Goal: Transaction & Acquisition: Purchase product/service

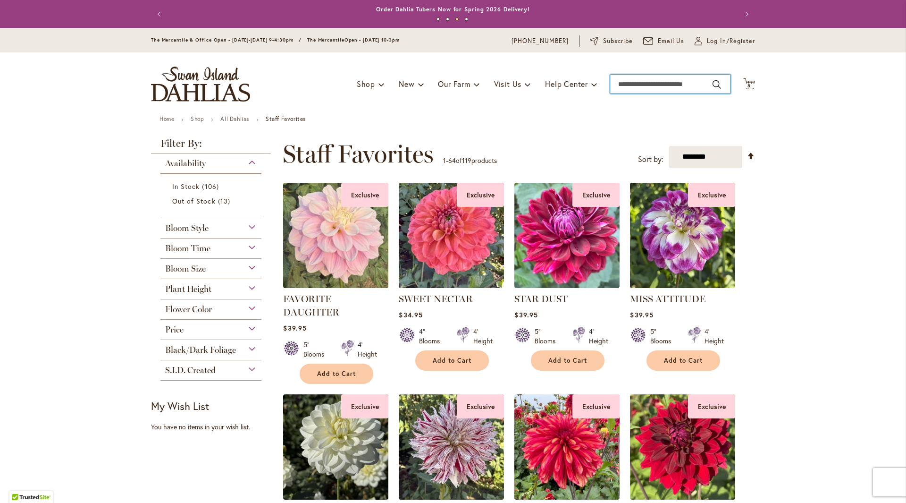
click at [664, 78] on input "Search" at bounding box center [670, 84] width 120 height 19
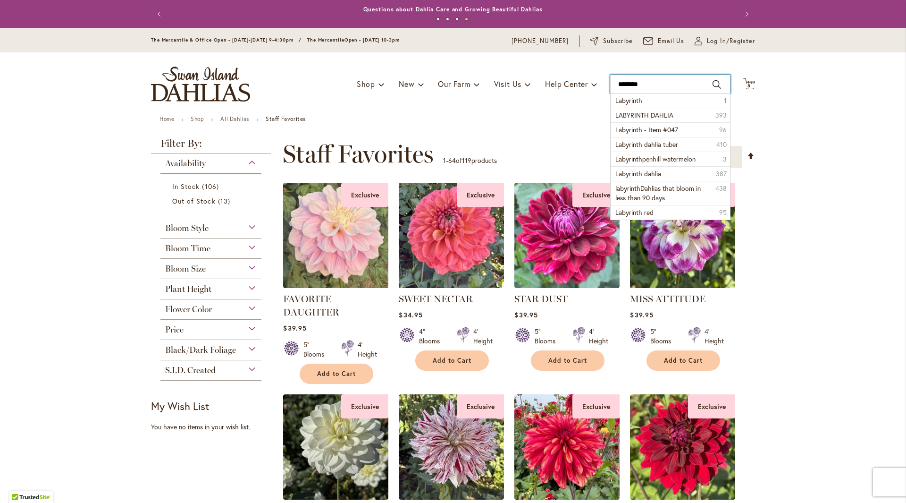
type input "*********"
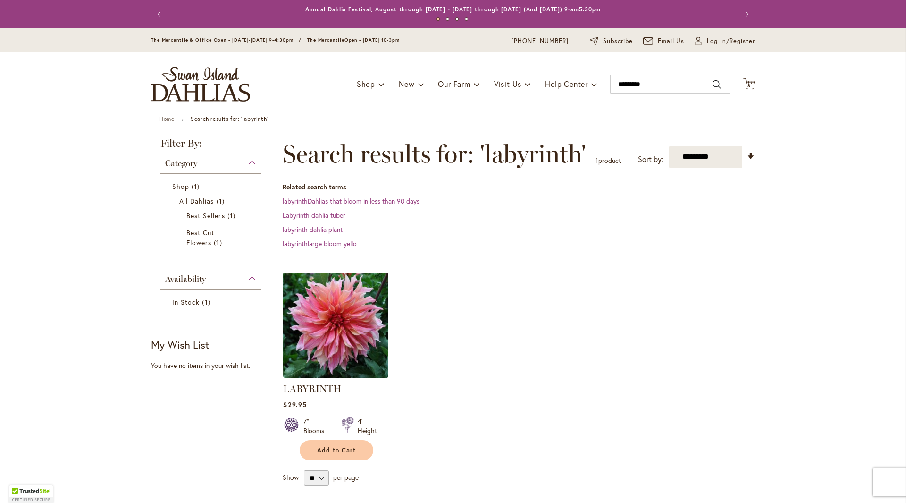
click at [326, 309] on img at bounding box center [336, 324] width 110 height 110
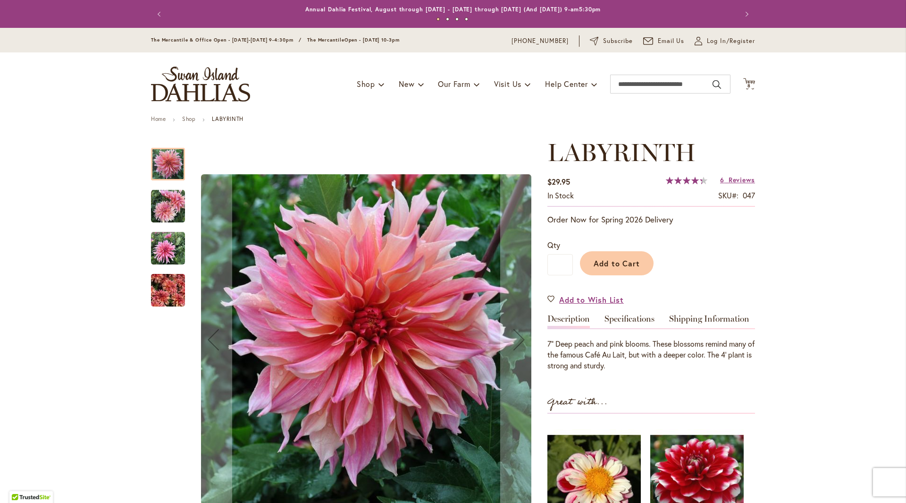
click at [166, 243] on img "Labyrinth" at bounding box center [168, 248] width 34 height 34
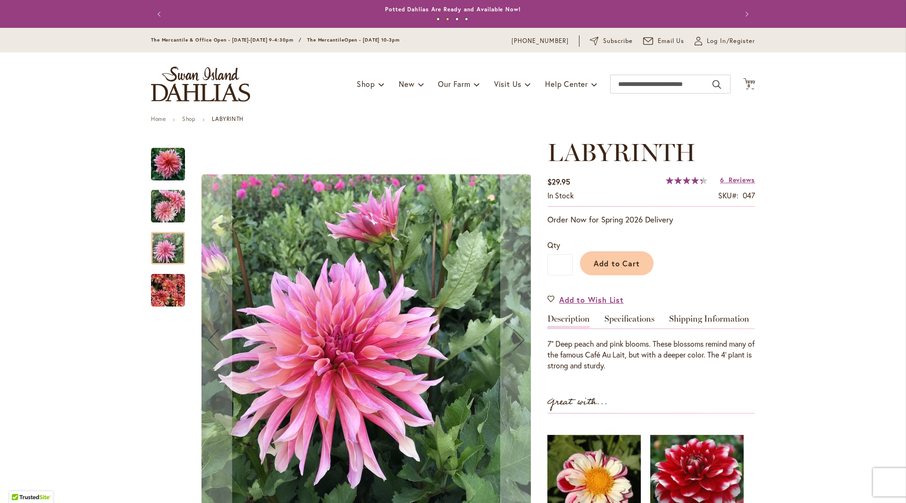
click at [163, 293] on img "Labyrinth" at bounding box center [168, 290] width 34 height 45
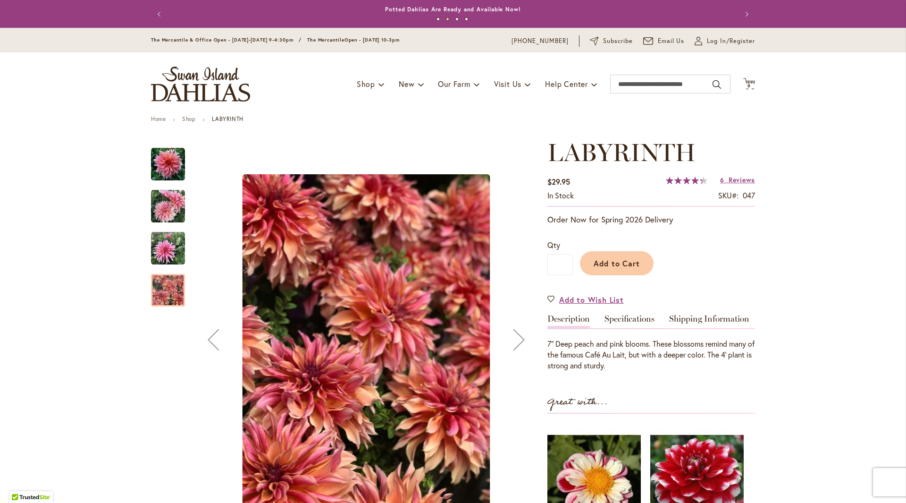
click at [163, 253] on img "Labyrinth" at bounding box center [168, 248] width 34 height 34
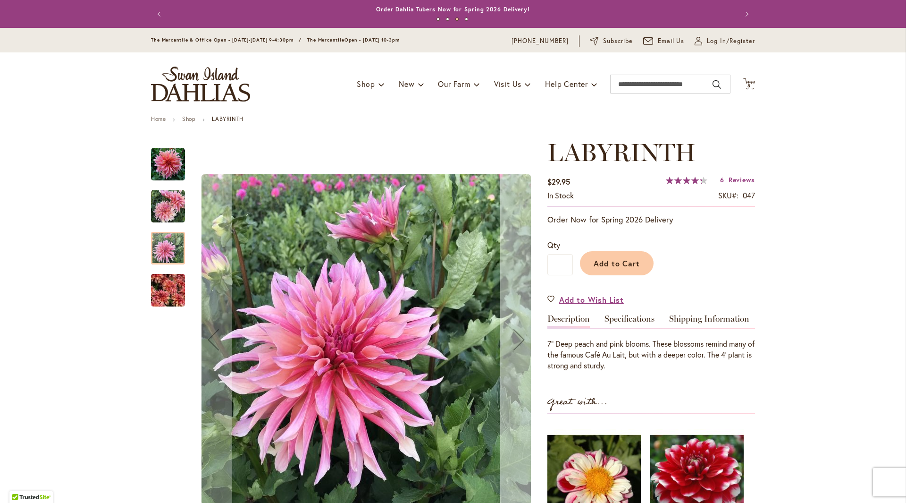
click at [515, 346] on div "Next" at bounding box center [519, 339] width 38 height 38
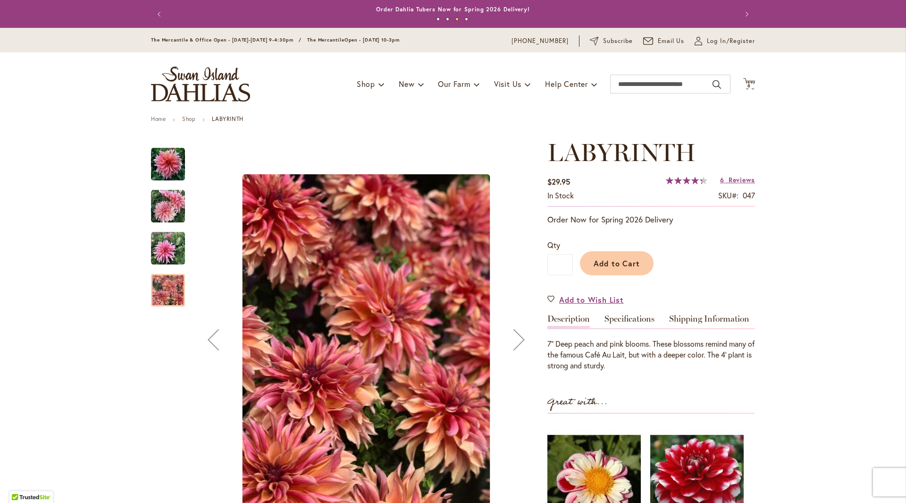
click at [516, 346] on div "Next" at bounding box center [519, 339] width 38 height 38
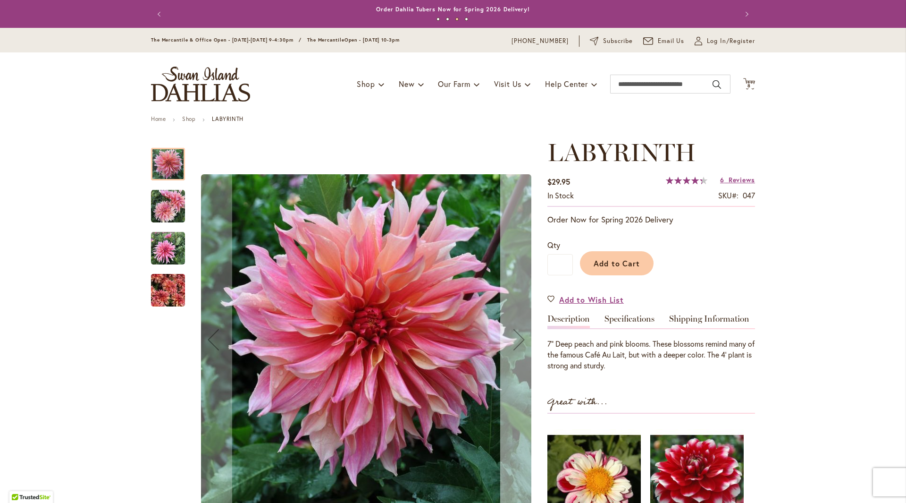
click at [516, 346] on div "Next" at bounding box center [519, 339] width 38 height 38
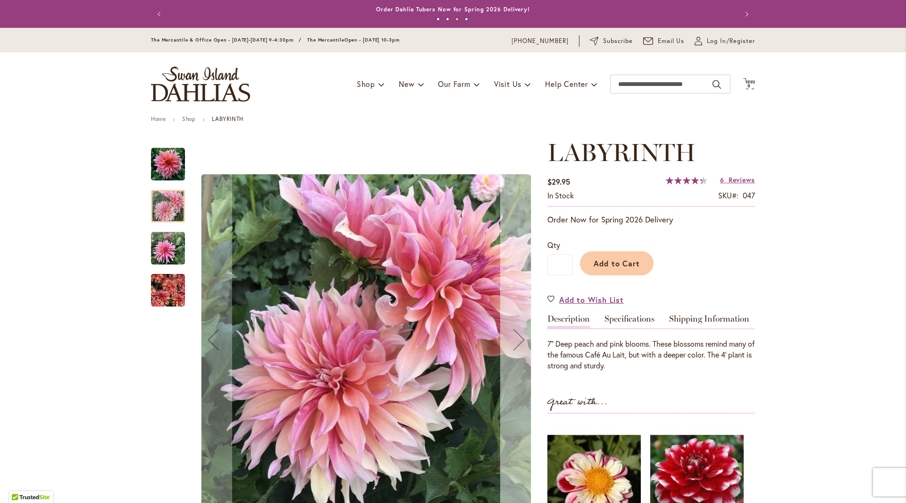
click at [516, 346] on div "Next" at bounding box center [519, 339] width 38 height 38
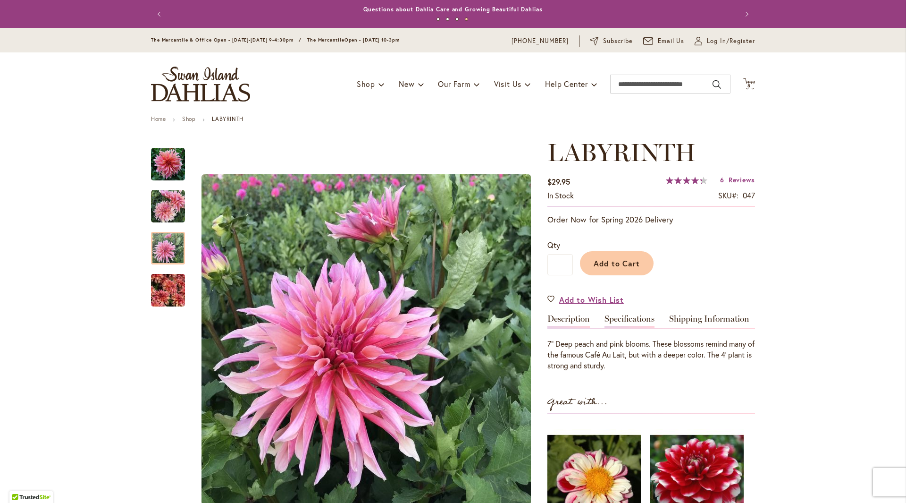
click at [631, 322] on link "Specifications" at bounding box center [629, 321] width 50 height 14
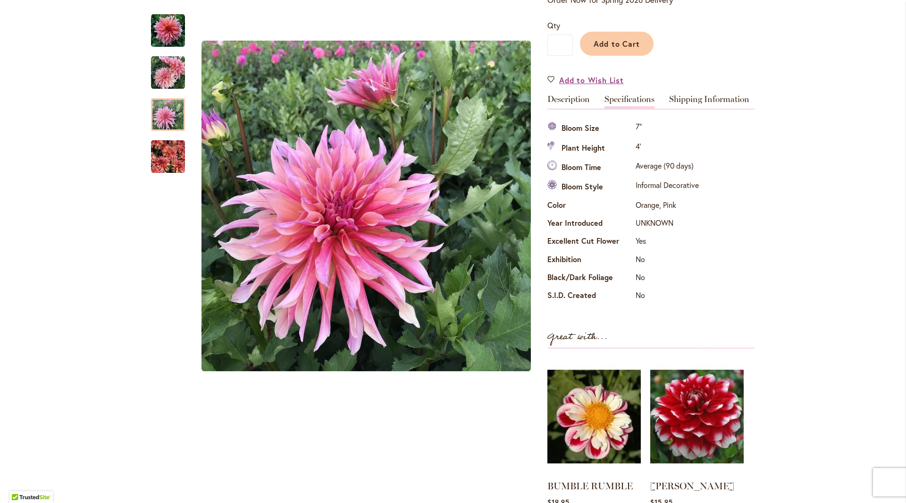
scroll to position [78, 0]
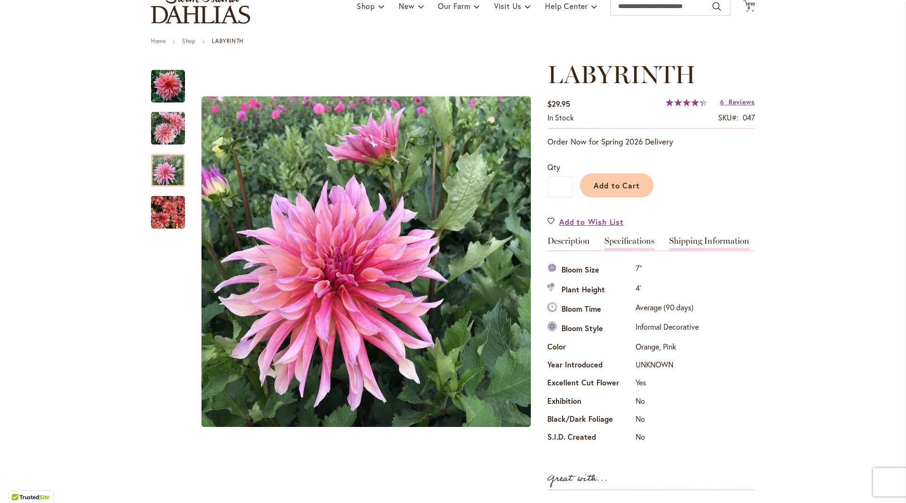
click at [687, 243] on link "Shipping Information" at bounding box center [709, 243] width 80 height 14
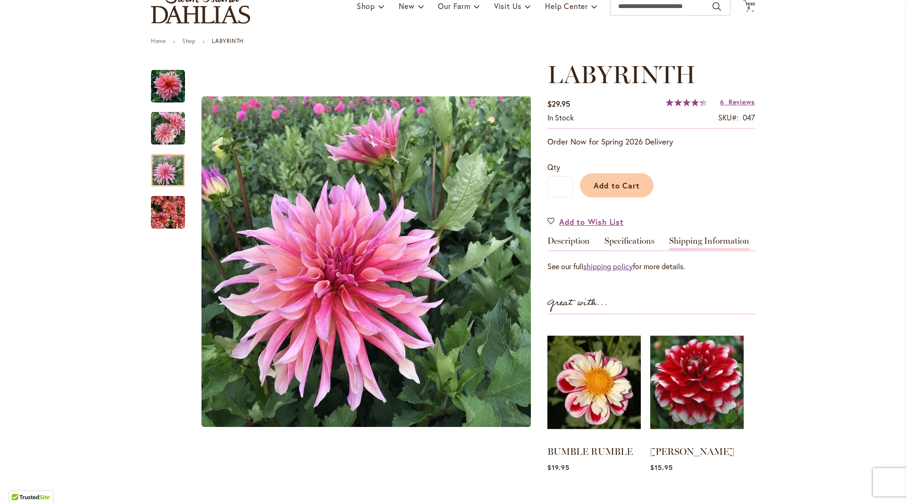
click at [618, 264] on link "shipping policy" at bounding box center [608, 266] width 50 height 10
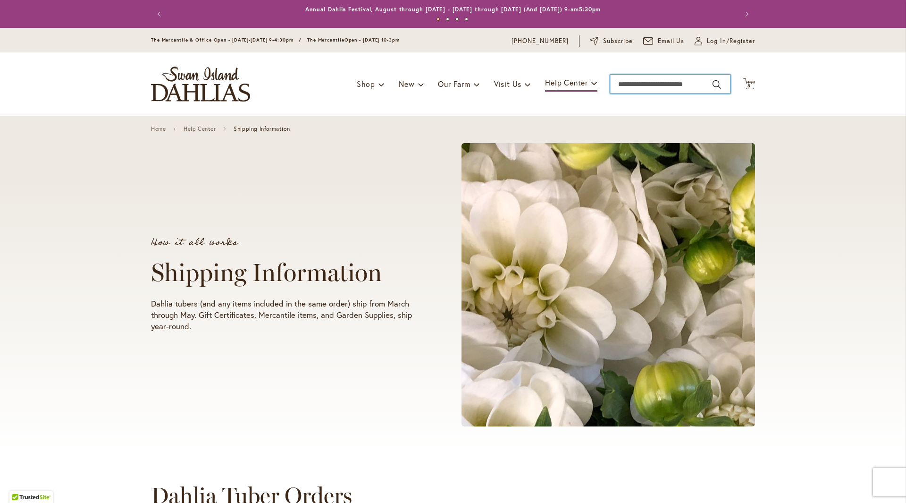
click at [635, 81] on input "Search" at bounding box center [670, 84] width 120 height 19
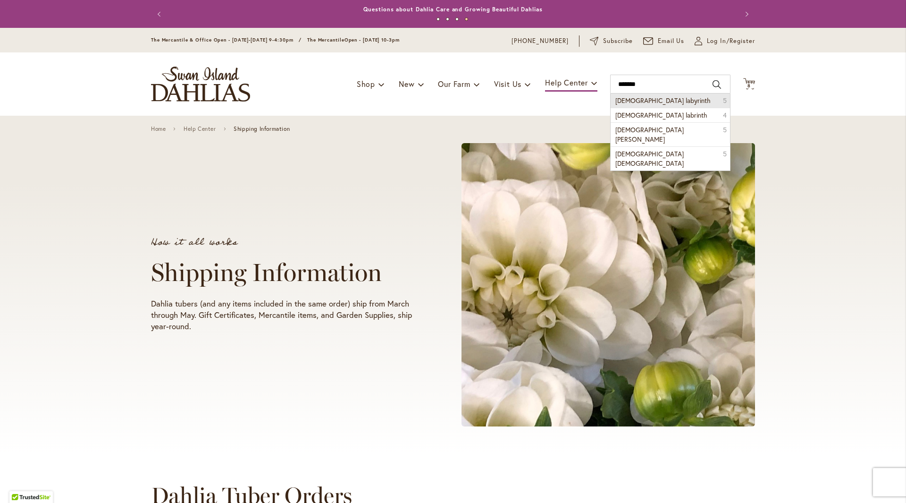
click at [657, 103] on li "lady labyrinth 5" at bounding box center [670, 100] width 119 height 14
type input "**********"
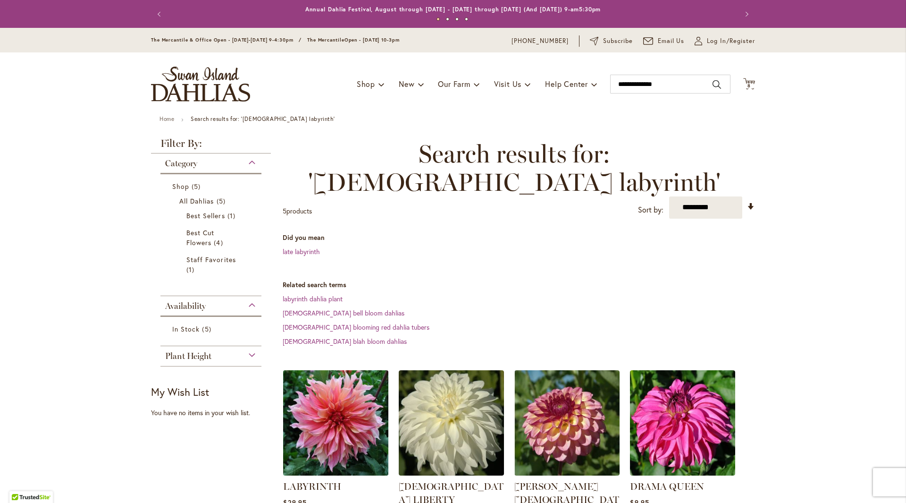
click at [335, 395] on img at bounding box center [336, 422] width 110 height 110
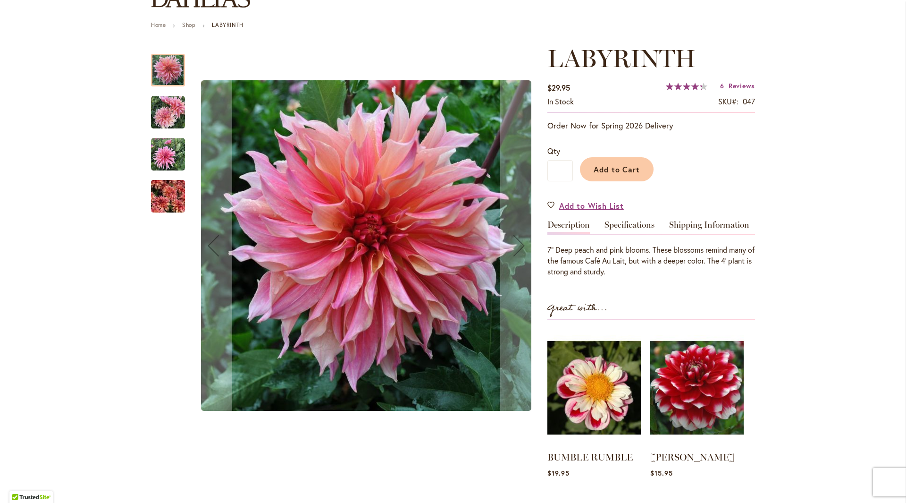
scroll to position [94, 0]
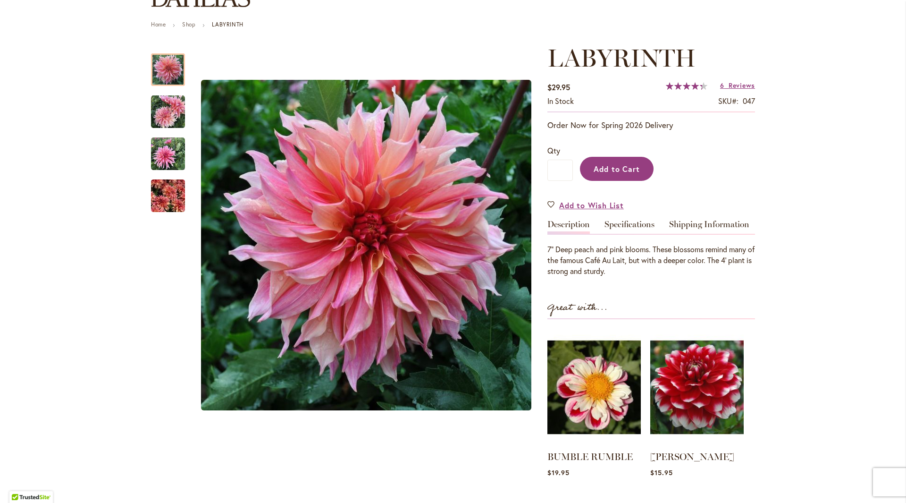
click at [622, 169] on span "Add to Cart" at bounding box center [617, 169] width 47 height 10
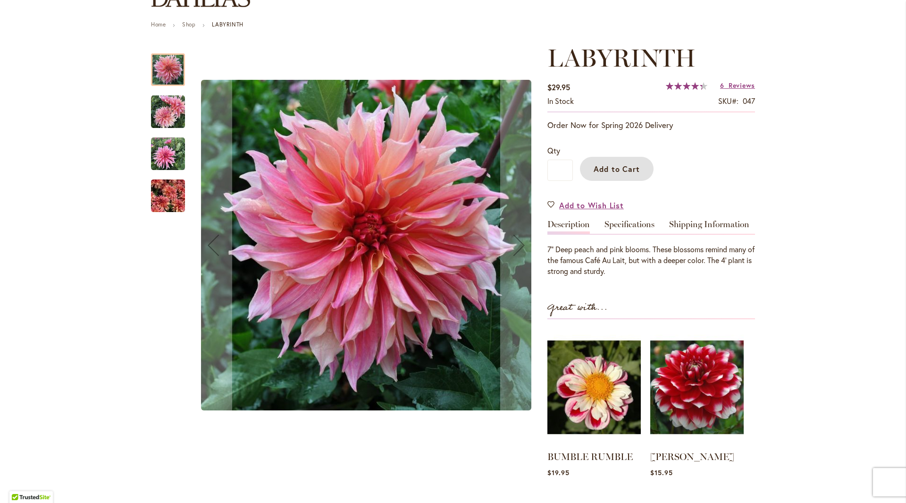
click at [168, 118] on img "Labyrinth" at bounding box center [168, 112] width 34 height 34
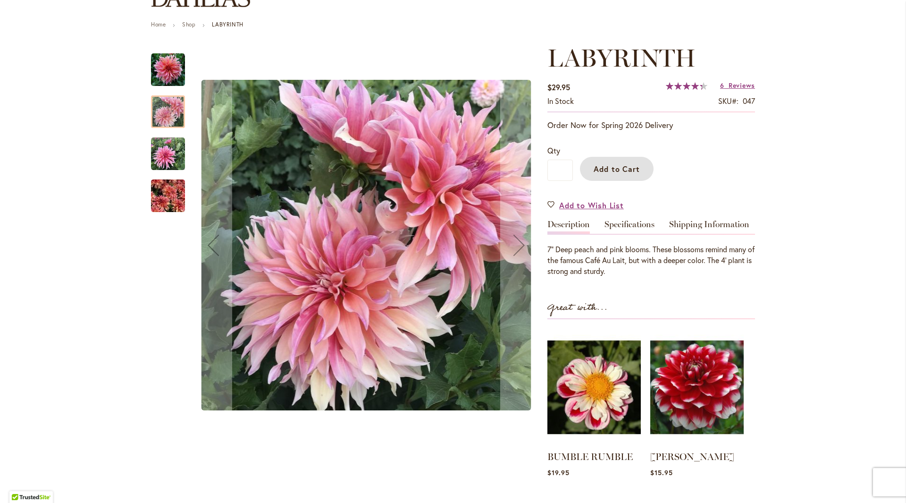
click at [162, 146] on img "Labyrinth" at bounding box center [168, 154] width 34 height 34
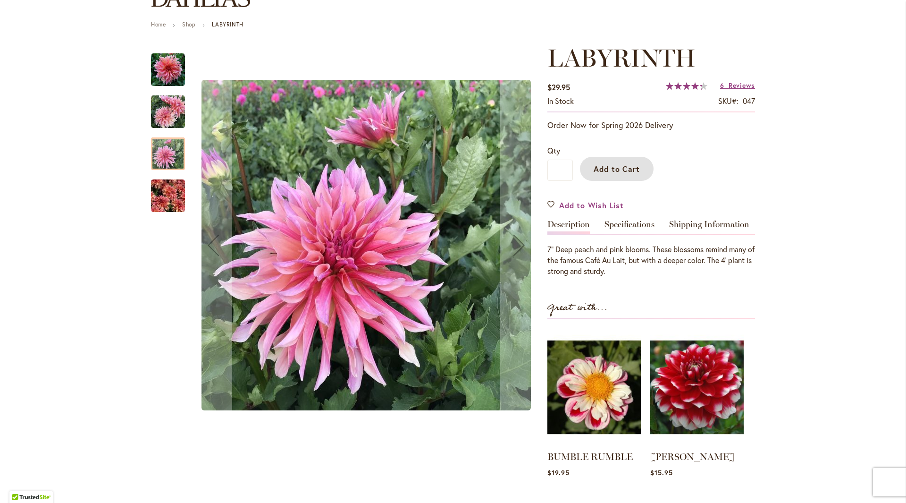
click at [168, 188] on img "Labyrinth" at bounding box center [168, 195] width 34 height 45
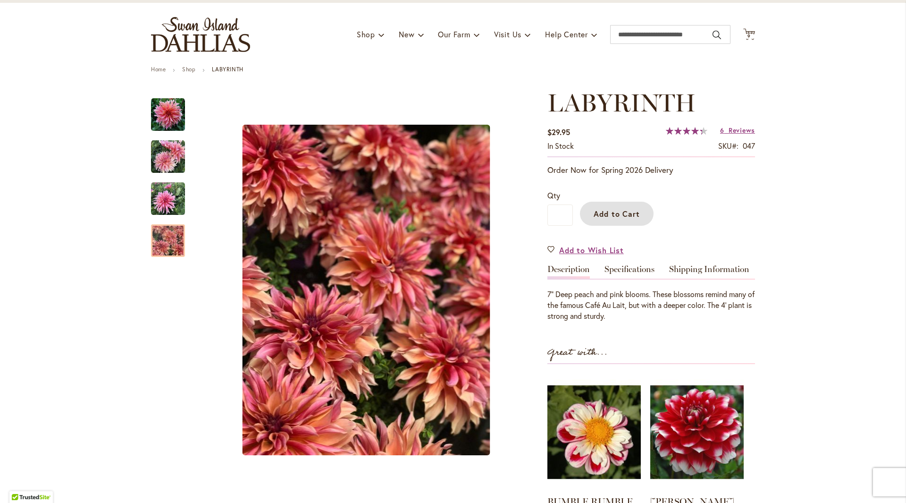
scroll to position [0, 0]
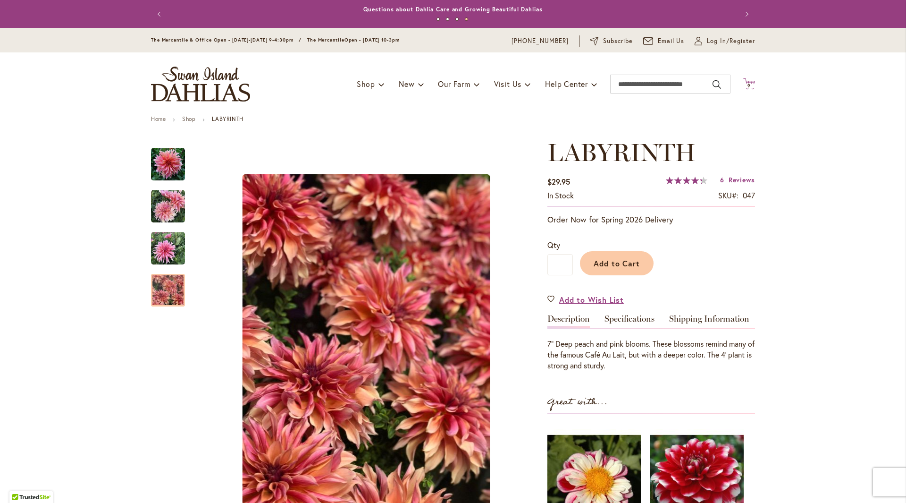
click at [744, 88] on icon at bounding box center [749, 83] width 12 height 11
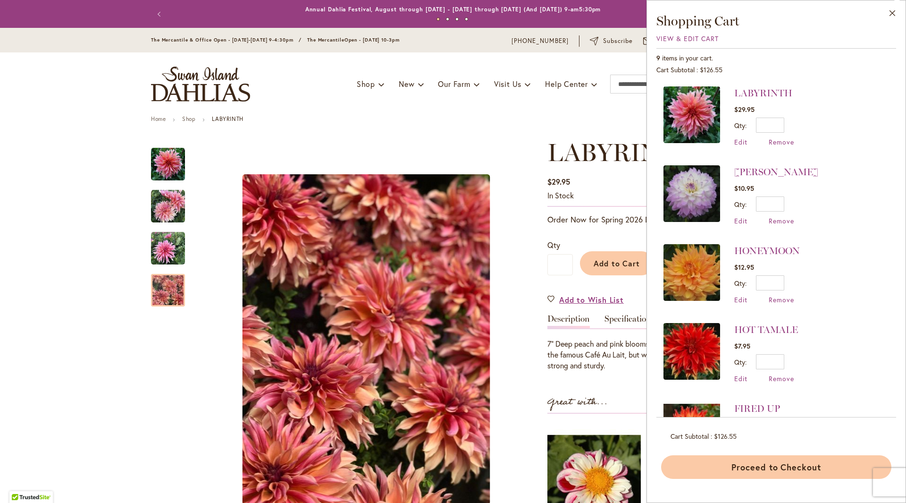
click at [764, 471] on button "Proceed to Checkout" at bounding box center [776, 467] width 230 height 24
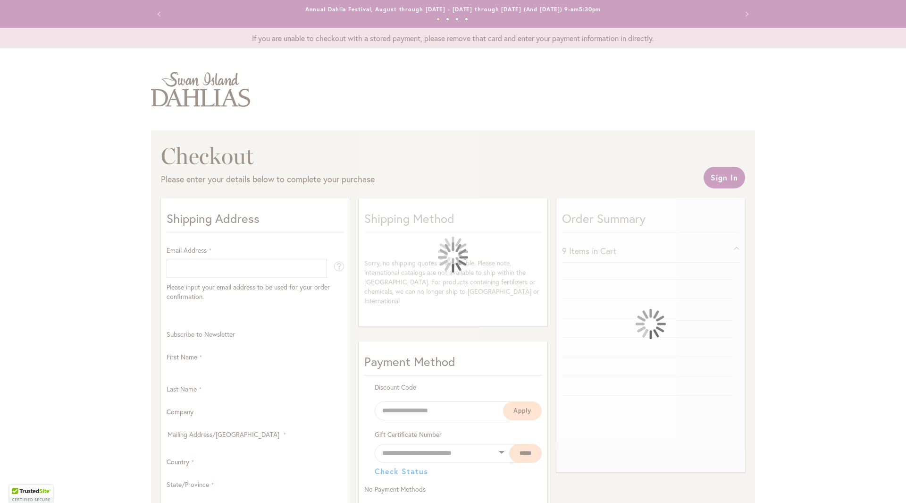
select select "**"
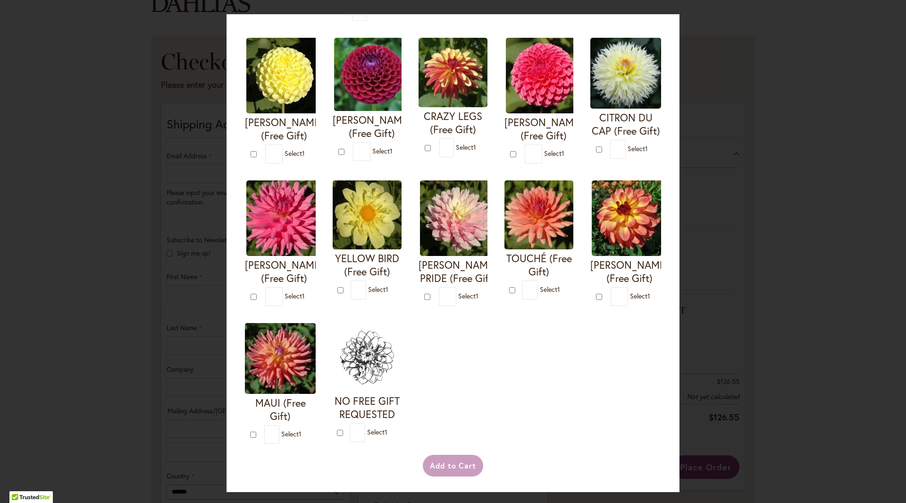
scroll to position [207, 0]
click at [420, 255] on img at bounding box center [457, 217] width 75 height 75
type input "*"
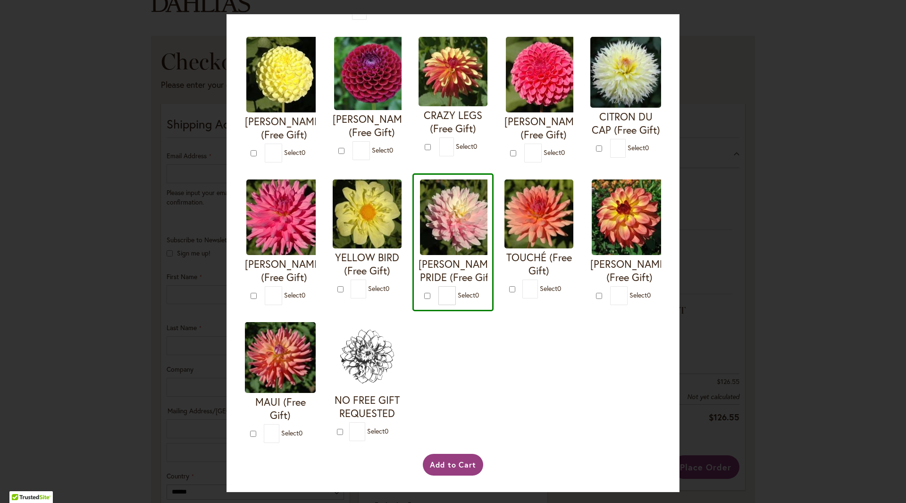
scroll to position [349, 0]
click at [442, 466] on button "Add to Cart" at bounding box center [453, 464] width 61 height 22
click at [441, 463] on div "Add to Cart" at bounding box center [452, 464] width 419 height 22
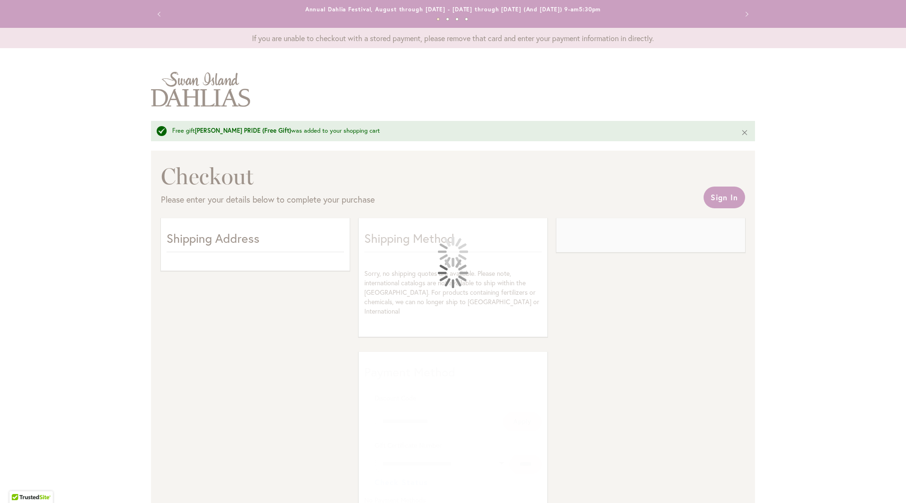
select select "**"
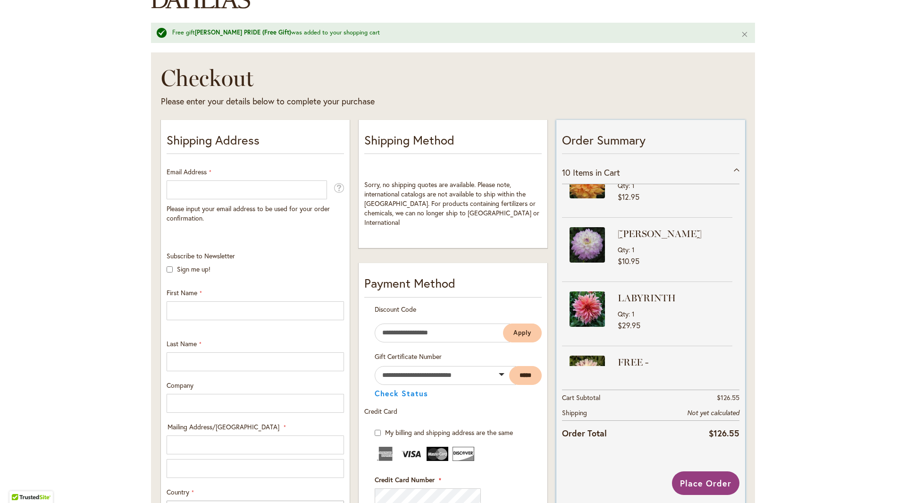
scroll to position [342, 0]
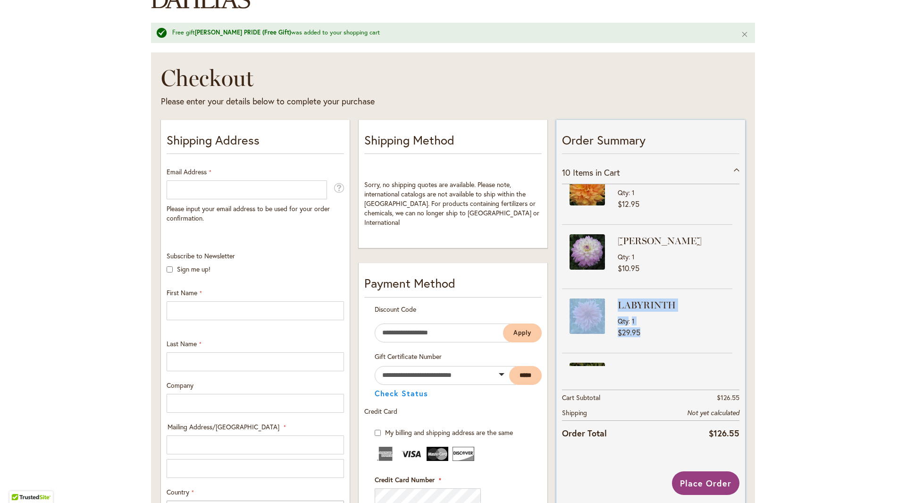
drag, startPoint x: 725, startPoint y: 308, endPoint x: 726, endPoint y: 279, distance: 28.8
click at [726, 279] on div "STILETTO Qty 2 $25.90 BODACIOUS Qty 1 $16.95" at bounding box center [650, 275] width 177 height 182
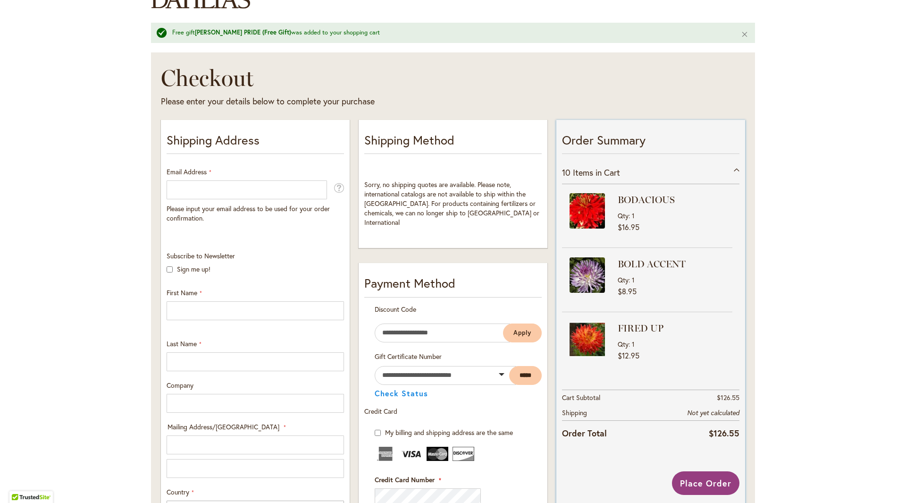
scroll to position [0, 0]
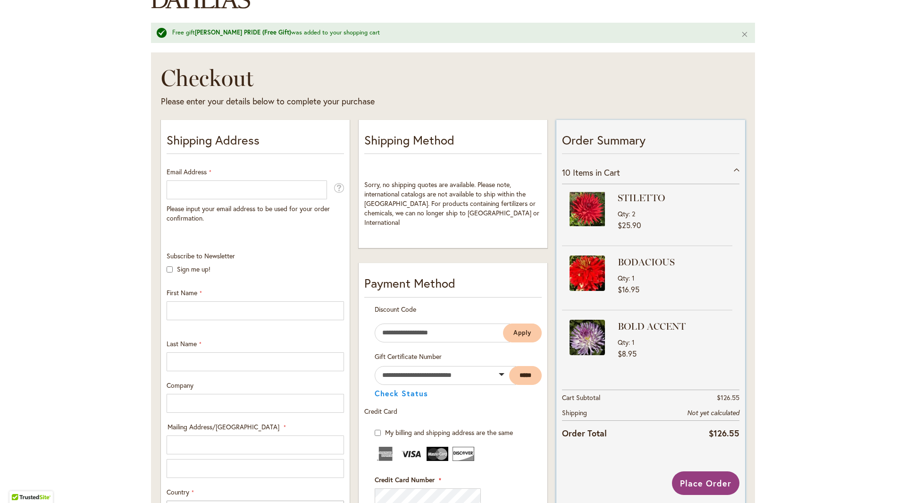
click at [612, 173] on span "Items in Cart" at bounding box center [596, 172] width 47 height 11
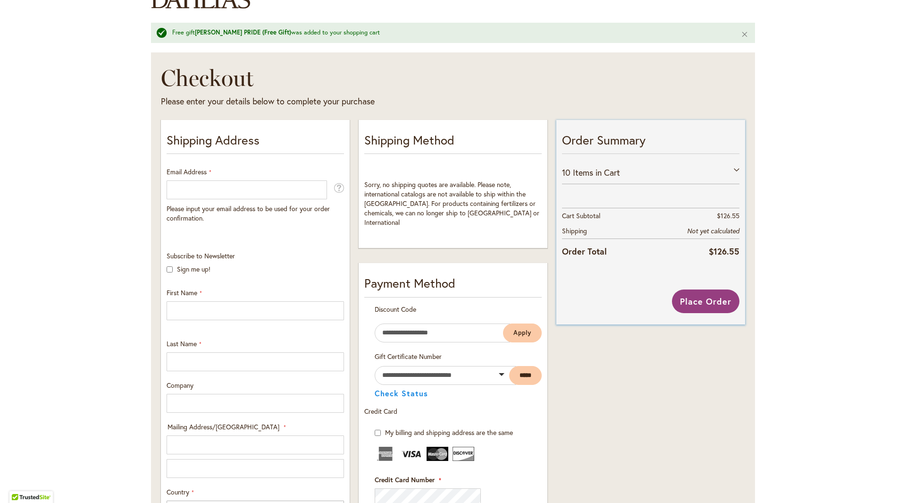
click at [612, 173] on span "Items in Cart" at bounding box center [596, 172] width 47 height 11
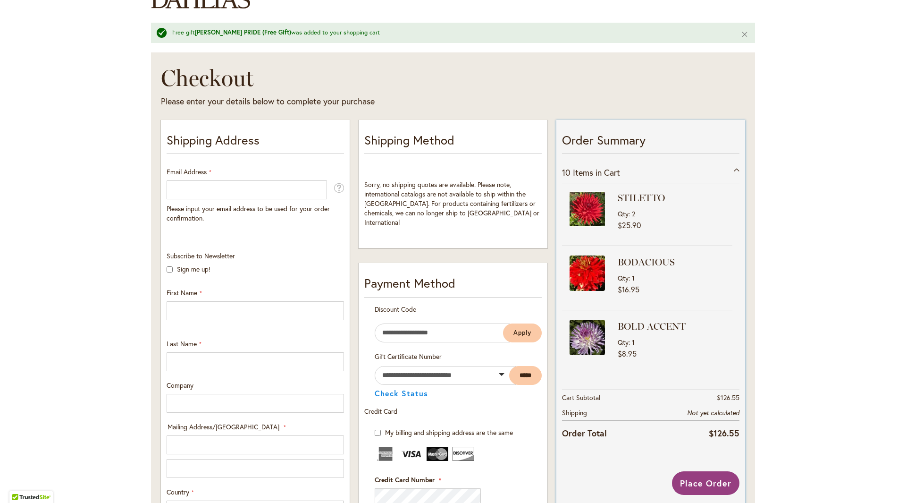
click at [635, 223] on span "$25.90" at bounding box center [629, 225] width 23 height 10
click at [613, 213] on div "STILETTO Qty 2 $25.90" at bounding box center [647, 213] width 170 height 45
click at [574, 207] on img at bounding box center [587, 208] width 35 height 35
click at [619, 205] on div "STILETTO Qty 2" at bounding box center [675, 204] width 115 height 27
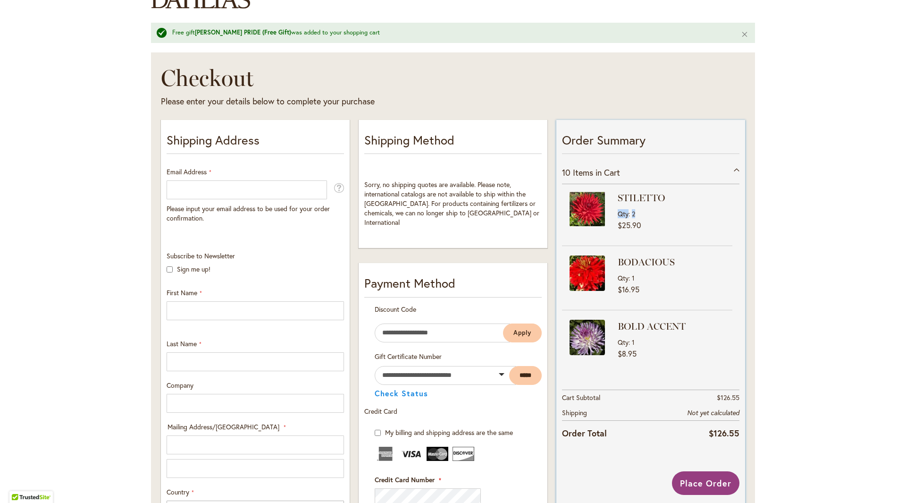
click at [680, 209] on div "STILETTO Qty 2" at bounding box center [675, 204] width 115 height 27
click at [578, 210] on img at bounding box center [587, 208] width 35 height 35
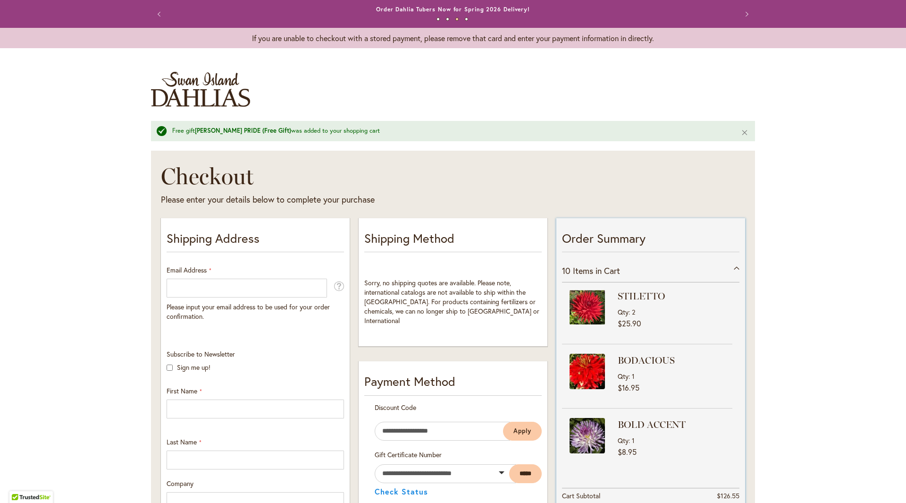
click at [618, 310] on span "Qty" at bounding box center [623, 311] width 11 height 9
drag, startPoint x: 590, startPoint y: 306, endPoint x: 583, endPoint y: 266, distance: 41.2
click at [583, 266] on span "Items in Cart" at bounding box center [596, 270] width 47 height 11
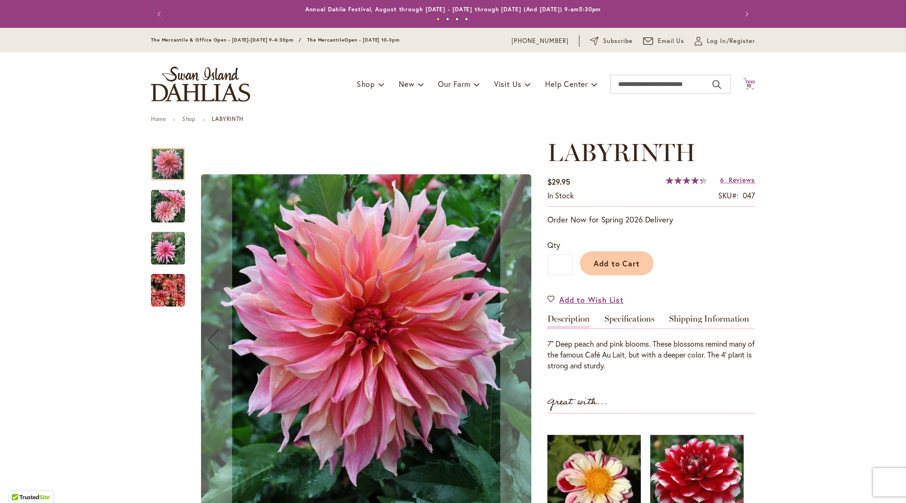
click at [743, 78] on icon "Cart .cls-1 { fill: #231f20; }" at bounding box center [749, 84] width 12 height 12
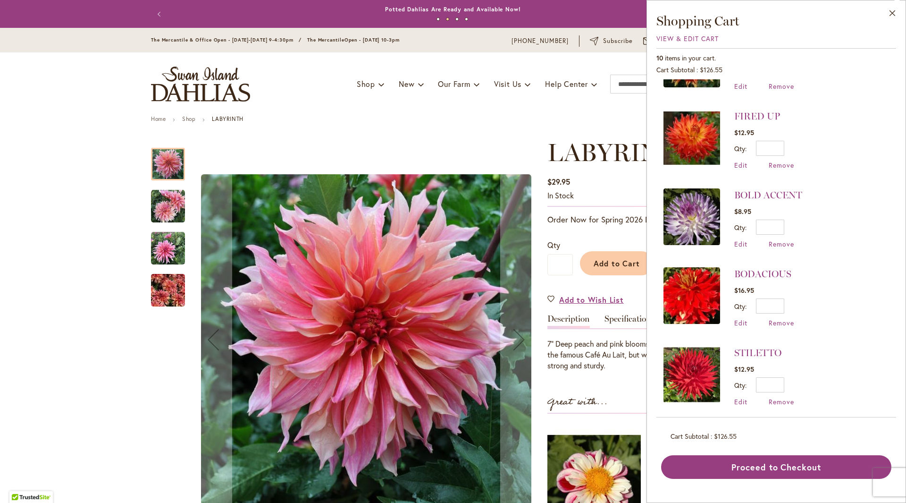
scroll to position [385, 0]
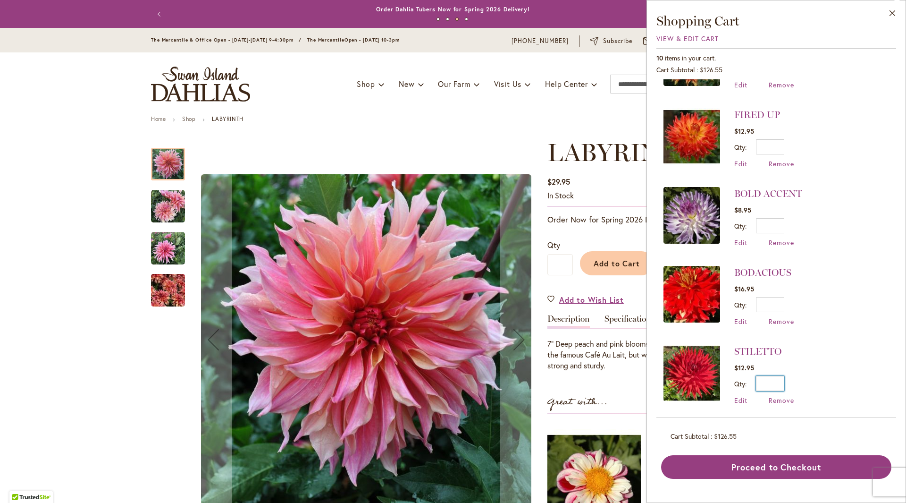
click at [774, 380] on input "*" at bounding box center [770, 383] width 28 height 15
drag, startPoint x: 781, startPoint y: 380, endPoint x: 754, endPoint y: 381, distance: 26.9
click at [754, 381] on div "Qty * Update" at bounding box center [764, 383] width 60 height 15
type input "*"
click at [831, 375] on li "STILETTO $12.95 Qty * Update Edit Remove" at bounding box center [776, 377] width 226 height 85
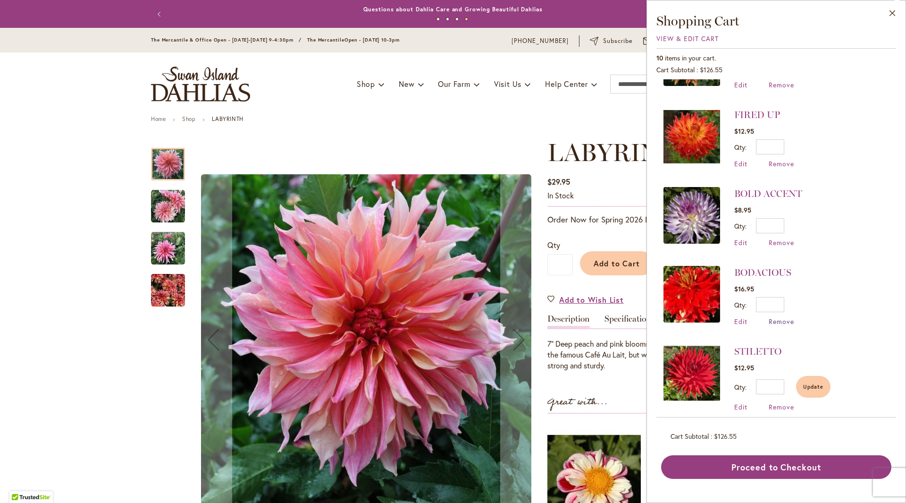
click at [773, 317] on span "Remove" at bounding box center [781, 321] width 25 height 9
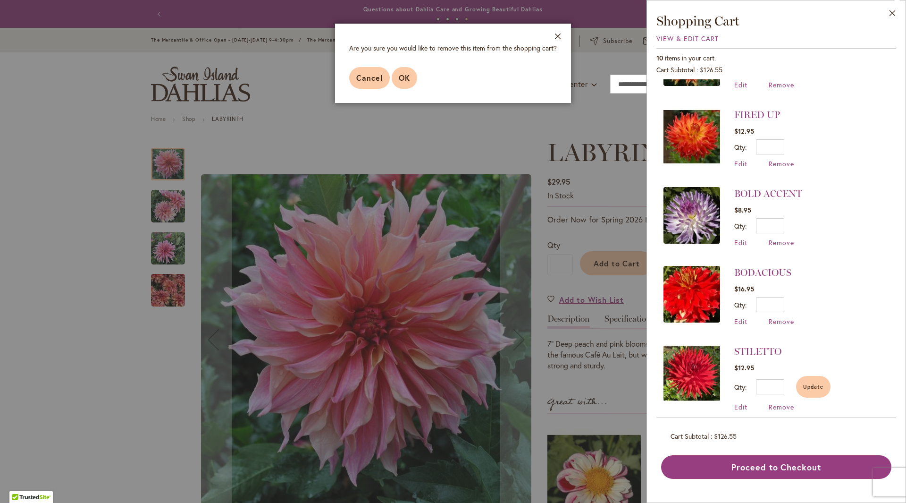
click at [399, 80] on span "OK" at bounding box center [404, 78] width 11 height 10
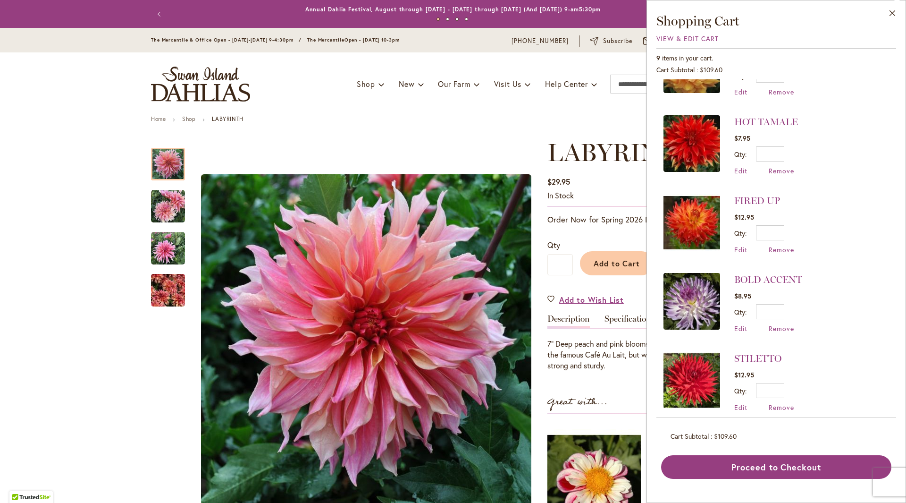
scroll to position [307, 0]
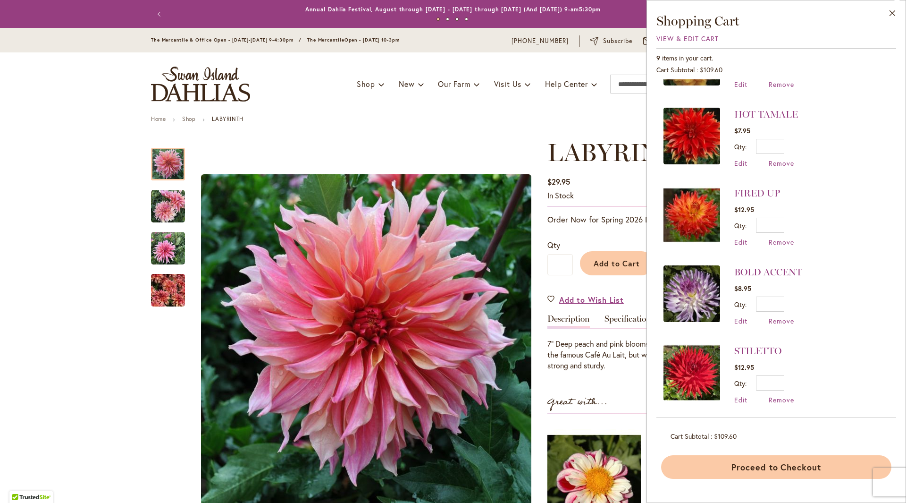
click at [742, 469] on button "Proceed to Checkout" at bounding box center [776, 467] width 230 height 24
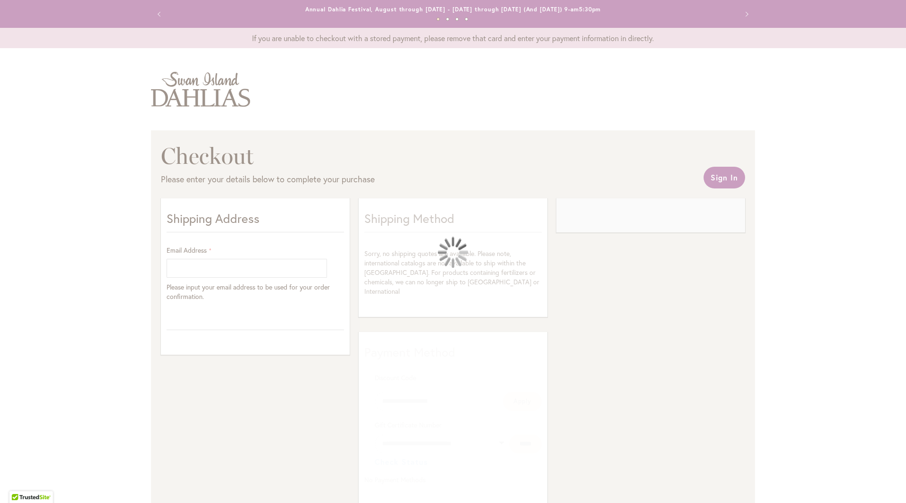
select select "**"
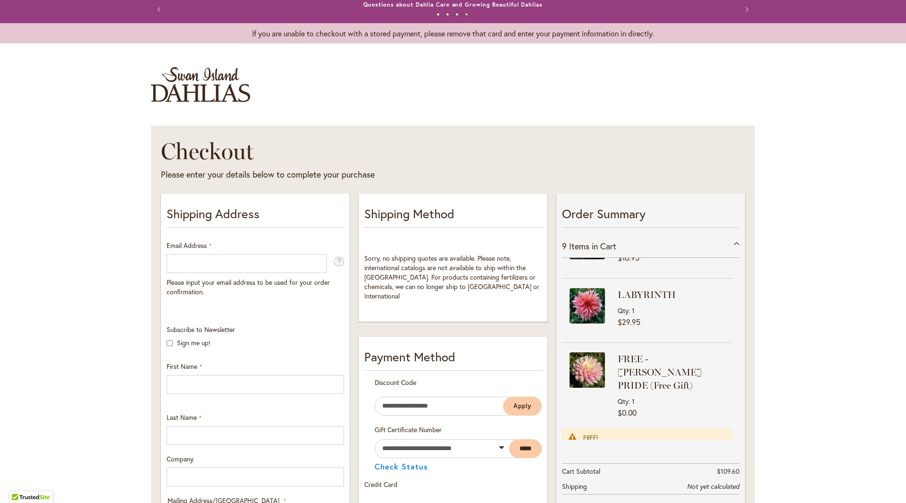
scroll to position [0, 0]
